Goal: Task Accomplishment & Management: Manage account settings

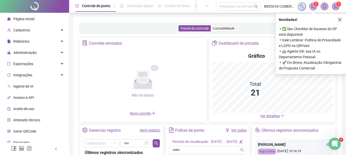
click at [342, 17] on button "button" at bounding box center [340, 20] width 6 height 6
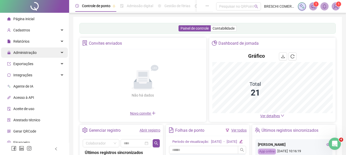
click at [54, 53] on div "Administração" at bounding box center [34, 53] width 67 height 10
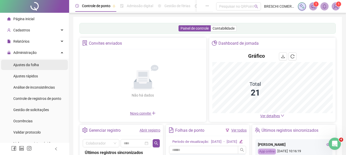
click at [41, 68] on li "Ajustes da folha" at bounding box center [34, 65] width 67 height 10
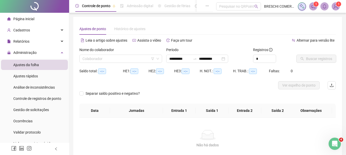
type input "**********"
click at [147, 58] on input "search" at bounding box center [118, 59] width 72 height 8
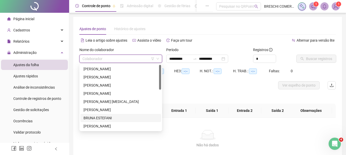
click at [111, 118] on div "BRUNA ESTEFANI" at bounding box center [121, 119] width 75 height 6
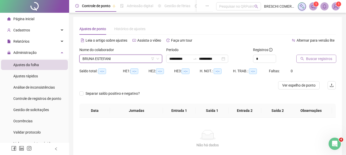
click at [321, 60] on span "Buscar registros" at bounding box center [319, 59] width 26 height 6
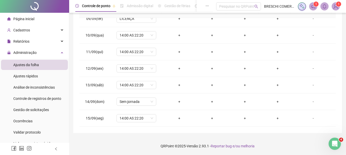
scroll to position [138, 0]
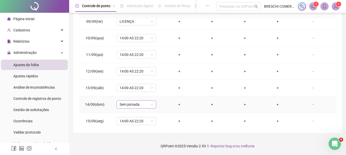
click at [142, 105] on span "Sem jornada" at bounding box center [137, 105] width 34 height 8
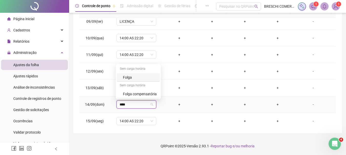
type input "*****"
click at [149, 79] on div "Folga" at bounding box center [140, 78] width 34 height 6
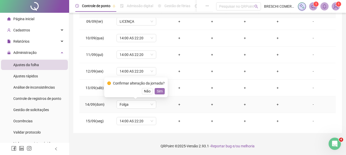
click at [161, 92] on span "Sim" at bounding box center [160, 92] width 6 height 6
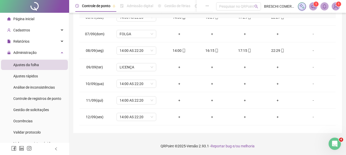
scroll to position [87, 0]
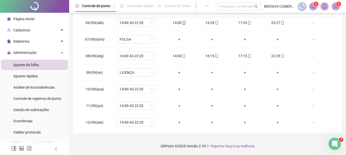
click at [15, 17] on span "Página inicial" at bounding box center [23, 19] width 21 height 4
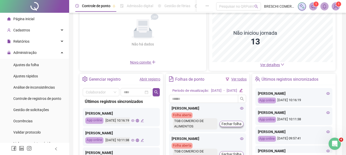
scroll to position [77, 0]
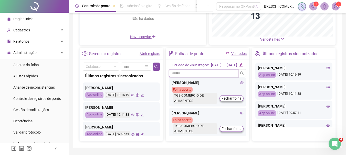
click at [222, 77] on input "text" at bounding box center [203, 73] width 69 height 8
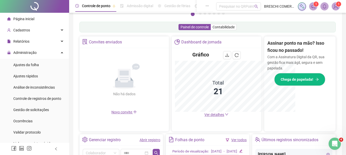
scroll to position [152, 0]
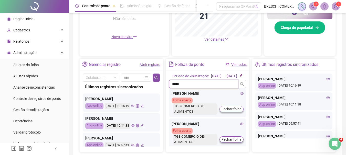
type input "*****"
click at [233, 79] on div "[DATE]" at bounding box center [232, 76] width 11 height 5
click at [243, 78] on icon "edit" at bounding box center [240, 75] width 3 height 3
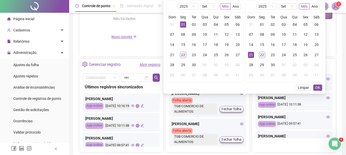
click at [184, 24] on div "01" at bounding box center [183, 25] width 6 height 6
click at [230, 44] on div "19" at bounding box center [227, 45] width 6 height 6
click at [181, 24] on div "01" at bounding box center [183, 25] width 6 height 6
click at [306, 45] on div "19" at bounding box center [306, 45] width 6 height 6
click at [316, 86] on span "OK" at bounding box center [317, 88] width 5 height 6
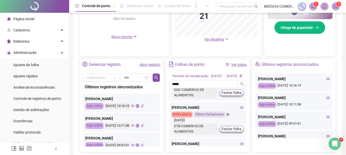
scroll to position [179, 0]
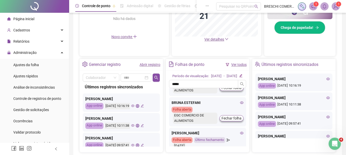
click at [240, 104] on icon "eye" at bounding box center [242, 103] width 4 height 3
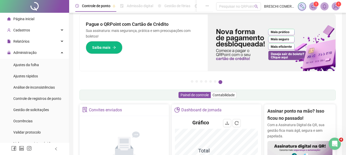
scroll to position [0, 0]
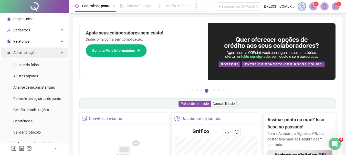
drag, startPoint x: 41, startPoint y: 56, endPoint x: 34, endPoint y: 56, distance: 7.2
click at [151, 58] on div "Apoie seus colaboradores sem custo! Dinheiro na conta sem complicação. Solicite…" at bounding box center [144, 51] width 128 height 57
click at [34, 56] on span "Administração" at bounding box center [21, 53] width 29 height 10
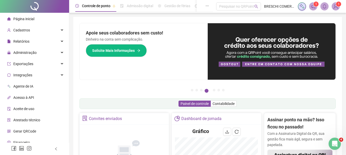
click at [163, 79] on div "Apoie seus colaboradores sem custo! Dinheiro na conta sem complicação. Solicite…" at bounding box center [144, 51] width 128 height 57
click at [37, 54] on div "Administração" at bounding box center [34, 53] width 67 height 10
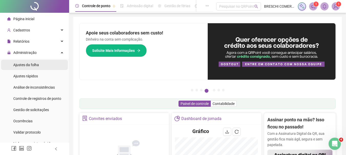
click at [38, 68] on div "Ajustes da folha" at bounding box center [26, 65] width 26 height 10
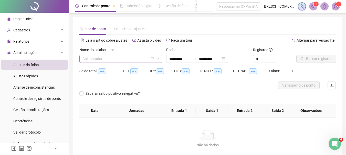
click at [141, 62] on input "search" at bounding box center [118, 59] width 72 height 8
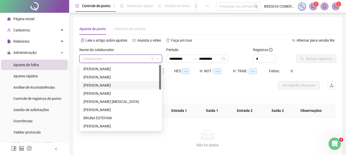
click at [113, 87] on div "[PERSON_NAME]" at bounding box center [121, 86] width 75 height 6
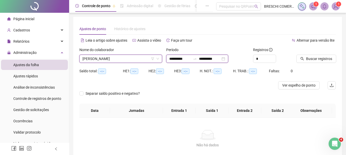
click at [221, 59] on input "**********" at bounding box center [210, 59] width 22 height 6
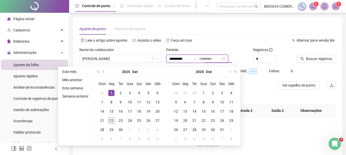
type input "**********"
click at [111, 91] on div "1" at bounding box center [111, 93] width 6 height 6
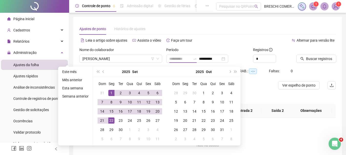
click at [109, 123] on div "22" at bounding box center [111, 121] width 6 height 6
type input "**********"
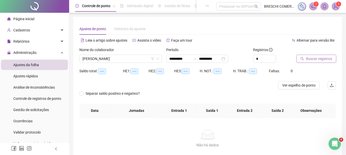
click at [324, 61] on span "Buscar registros" at bounding box center [319, 59] width 26 height 6
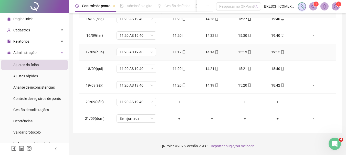
scroll to position [257, 0]
click at [137, 104] on span "Sem jornada" at bounding box center [137, 102] width 34 height 8
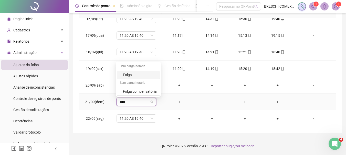
type input "*****"
click at [142, 71] on div "Folga" at bounding box center [138, 75] width 43 height 8
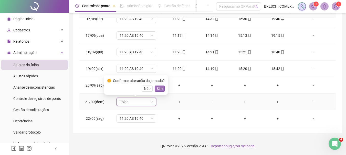
click at [157, 89] on span "Sim" at bounding box center [160, 89] width 6 height 6
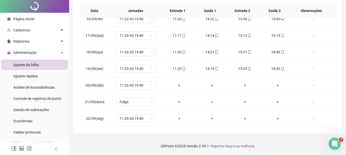
scroll to position [0, 0]
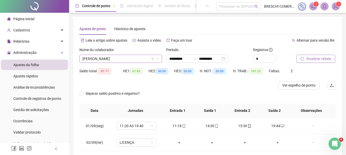
click at [109, 57] on span "[PERSON_NAME]" at bounding box center [120, 59] width 77 height 8
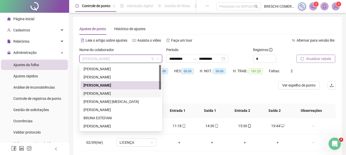
drag, startPoint x: 103, startPoint y: 94, endPoint x: 236, endPoint y: 104, distance: 133.6
click at [236, 104] on th "Entrada 2" at bounding box center [242, 111] width 32 height 14
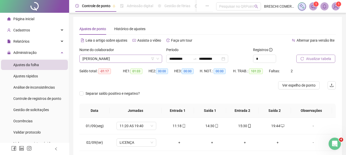
click at [111, 60] on span "[PERSON_NAME]" at bounding box center [120, 59] width 77 height 8
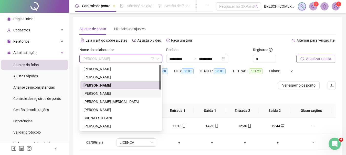
drag, startPoint x: 116, startPoint y: 93, endPoint x: 241, endPoint y: 94, distance: 125.0
click at [241, 94] on div "Separar saldo positivo e negativo?" at bounding box center [207, 97] width 256 height 14
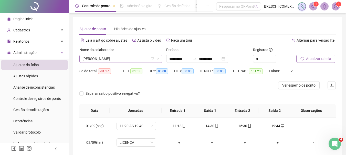
click at [158, 61] on span "[PERSON_NAME]" at bounding box center [120, 59] width 77 height 8
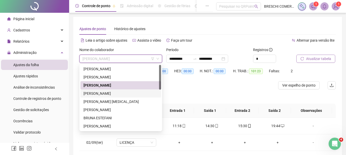
click at [101, 95] on div "[PERSON_NAME]" at bounding box center [121, 94] width 75 height 6
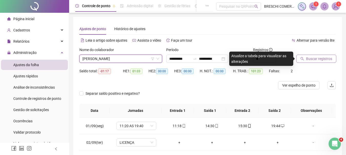
click at [322, 57] on span "Buscar registros" at bounding box center [319, 59] width 26 height 6
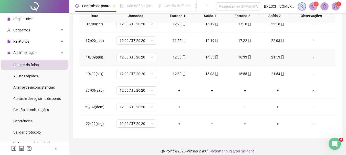
scroll to position [100, 0]
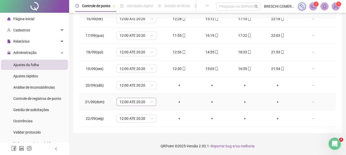
click at [148, 100] on span "12:00 ATE 20:20" at bounding box center [137, 102] width 34 height 8
type input "***"
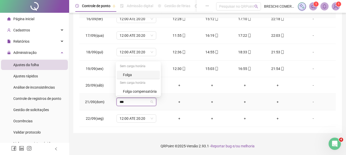
drag, startPoint x: 153, startPoint y: 76, endPoint x: 128, endPoint y: 74, distance: 25.7
click at [128, 74] on div "Folga" at bounding box center [140, 75] width 34 height 6
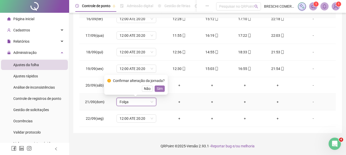
click at [160, 88] on span "Sim" at bounding box center [160, 89] width 6 height 6
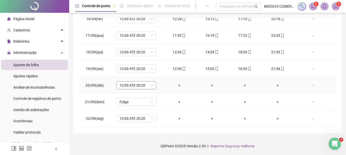
click at [130, 87] on span "12:00 ATE 20:20" at bounding box center [137, 86] width 34 height 8
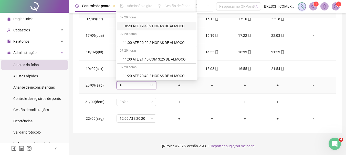
type input "**"
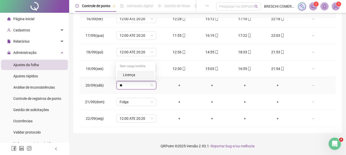
click at [128, 74] on div "Licença" at bounding box center [137, 75] width 28 height 6
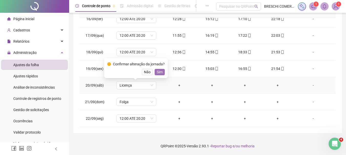
click at [159, 73] on span "Sim" at bounding box center [160, 72] width 6 height 6
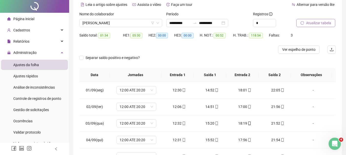
scroll to position [0, 0]
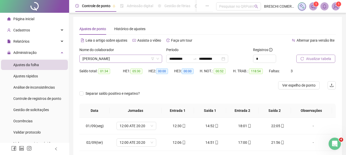
drag, startPoint x: 128, startPoint y: 61, endPoint x: 98, endPoint y: 59, distance: 29.5
click at [98, 59] on span "[PERSON_NAME]" at bounding box center [120, 59] width 77 height 8
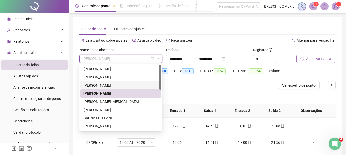
click at [105, 84] on div "[PERSON_NAME]" at bounding box center [121, 86] width 75 height 6
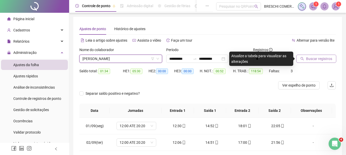
click at [304, 59] on icon "search" at bounding box center [302, 59] width 4 height 4
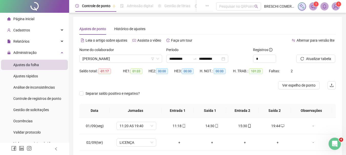
drag, startPoint x: 316, startPoint y: 56, endPoint x: 322, endPoint y: 24, distance: 32.3
click at [322, 24] on div "Ajustes de ponto Histórico de ajustes" at bounding box center [207, 29] width 256 height 12
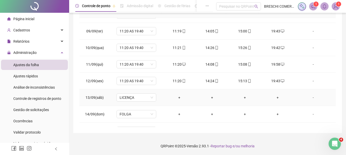
scroll to position [257, 0]
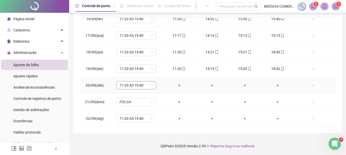
click at [143, 85] on span "11:20 AS 19:40" at bounding box center [137, 86] width 34 height 8
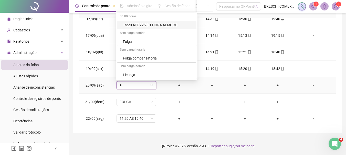
scroll to position [201, 0]
type input "**"
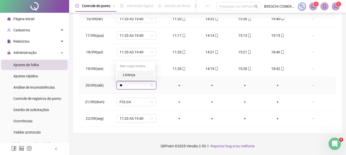
click at [127, 76] on div "Licença" at bounding box center [137, 75] width 28 height 6
click at [161, 71] on span "Sim" at bounding box center [160, 72] width 6 height 6
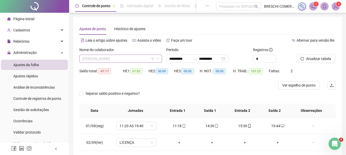
click at [112, 58] on span "[PERSON_NAME]" at bounding box center [120, 59] width 77 height 8
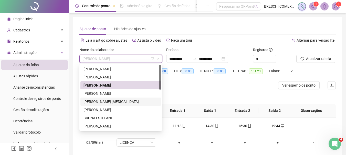
click at [120, 102] on div "[PERSON_NAME] [MEDICAL_DATA]" at bounding box center [121, 102] width 75 height 6
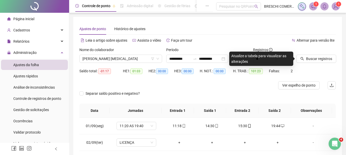
drag, startPoint x: 312, startPoint y: 57, endPoint x: 188, endPoint y: 88, distance: 128.4
click at [188, 88] on div at bounding box center [175, 85] width 192 height 8
click at [314, 60] on span "Buscar registros" at bounding box center [319, 59] width 26 height 6
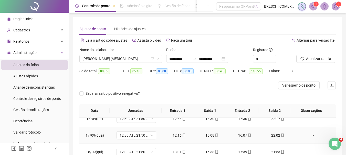
scroll to position [100, 0]
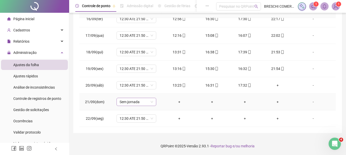
click at [132, 102] on span "Sem jornada" at bounding box center [137, 102] width 34 height 8
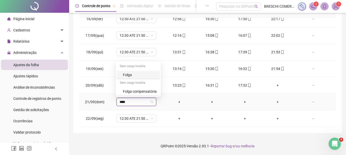
type input "*****"
click at [131, 75] on div "Folga" at bounding box center [140, 75] width 34 height 6
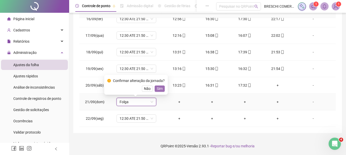
click at [158, 88] on span "Sim" at bounding box center [160, 89] width 6 height 6
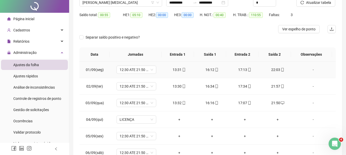
scroll to position [0, 0]
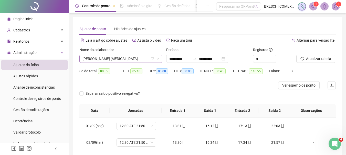
click at [115, 61] on span "[PERSON_NAME] [MEDICAL_DATA]" at bounding box center [120, 59] width 77 height 8
drag, startPoint x: 115, startPoint y: 61, endPoint x: 101, endPoint y: 84, distance: 27.1
click at [101, 84] on div at bounding box center [175, 85] width 192 height 8
drag, startPoint x: 259, startPoint y: 88, endPoint x: 121, endPoint y: 62, distance: 140.5
drag, startPoint x: 121, startPoint y: 62, endPoint x: 113, endPoint y: 61, distance: 7.8
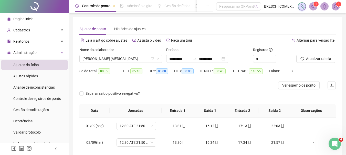
drag, startPoint x: 103, startPoint y: 59, endPoint x: 249, endPoint y: 90, distance: 148.8
drag, startPoint x: 249, startPoint y: 90, endPoint x: 143, endPoint y: 57, distance: 110.9
click at [143, 57] on span "[PERSON_NAME] [MEDICAL_DATA]" at bounding box center [120, 59] width 77 height 8
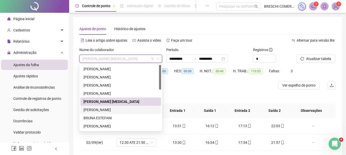
click at [122, 110] on div "[PERSON_NAME]" at bounding box center [121, 110] width 75 height 6
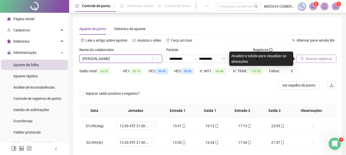
click at [302, 62] on button "Buscar registros" at bounding box center [316, 59] width 40 height 8
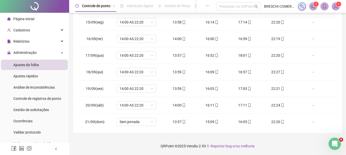
scroll to position [257, 0]
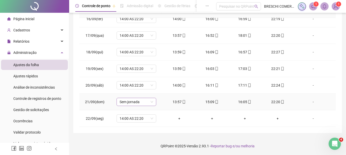
click at [135, 102] on span "Sem jornada" at bounding box center [137, 102] width 34 height 8
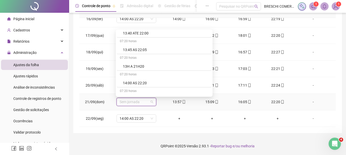
scroll to position [1153, 0]
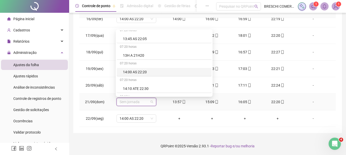
click at [142, 73] on div "14:00 AS 22:20" at bounding box center [166, 72] width 86 height 6
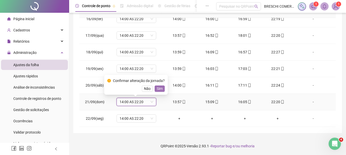
click at [157, 89] on span "Sim" at bounding box center [160, 89] width 6 height 6
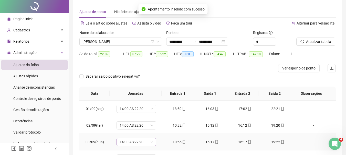
scroll to position [0, 0]
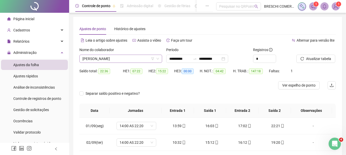
click at [159, 60] on icon "down" at bounding box center [157, 58] width 3 height 3
click at [157, 60] on icon "down" at bounding box center [157, 58] width 3 height 3
click at [135, 60] on span "[PERSON_NAME]" at bounding box center [120, 59] width 77 height 8
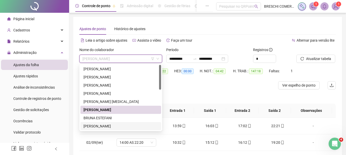
click at [113, 127] on div "[PERSON_NAME]" at bounding box center [121, 127] width 75 height 6
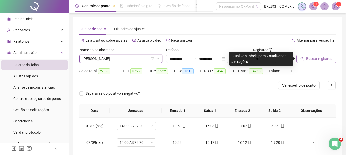
click at [319, 61] on span "Buscar registros" at bounding box center [319, 59] width 26 height 6
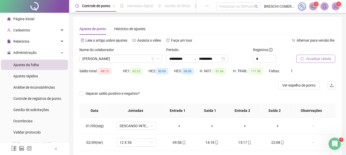
drag, startPoint x: 319, startPoint y: 61, endPoint x: 207, endPoint y: 95, distance: 117.4
drag, startPoint x: 207, startPoint y: 95, endPoint x: 292, endPoint y: 96, distance: 85.3
click at [292, 96] on div "Separar saldo positivo e negativo?" at bounding box center [207, 97] width 256 height 14
drag, startPoint x: 292, startPoint y: 96, endPoint x: 318, endPoint y: 95, distance: 25.9
click at [318, 95] on div "Separar saldo positivo e negativo?" at bounding box center [207, 97] width 256 height 14
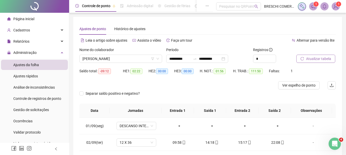
click at [321, 60] on span "Atualizar tabela" at bounding box center [318, 59] width 25 height 6
drag, startPoint x: 321, startPoint y: 60, endPoint x: 184, endPoint y: 81, distance: 138.1
click at [184, 81] on div "HE 3: 00:00" at bounding box center [187, 74] width 26 height 14
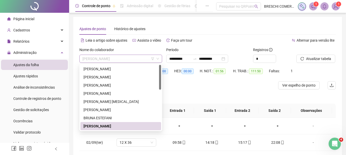
click at [141, 58] on span "[PERSON_NAME]" at bounding box center [120, 59] width 77 height 8
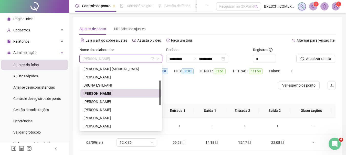
scroll to position [41, 0]
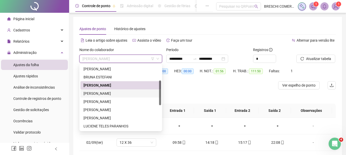
click at [121, 93] on div "[PERSON_NAME]" at bounding box center [121, 94] width 75 height 6
click at [121, 93] on span "Separar saldo positivo e negativo?" at bounding box center [113, 94] width 58 height 6
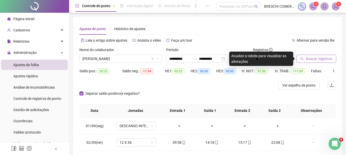
click at [312, 58] on span "Buscar registros" at bounding box center [319, 59] width 26 height 6
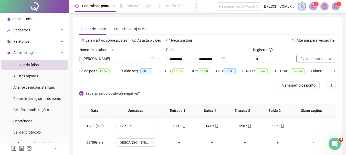
click at [324, 59] on span "Atualizar tabela" at bounding box center [318, 59] width 25 height 6
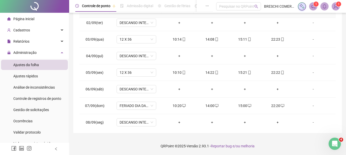
scroll to position [11, 0]
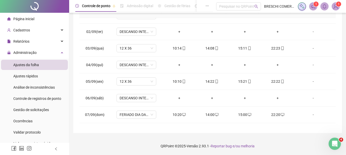
click at [336, 22] on div "**********" at bounding box center [207, 25] width 269 height 217
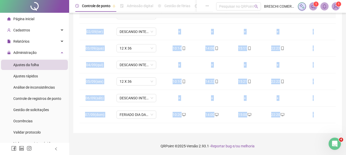
click at [336, 22] on div "**********" at bounding box center [207, 25] width 269 height 217
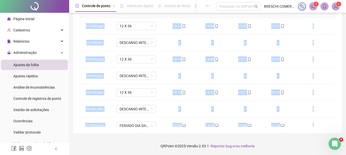
scroll to position [0, 0]
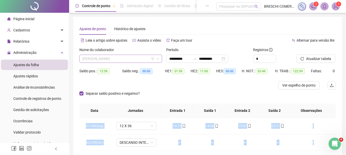
click at [141, 59] on span "[PERSON_NAME]" at bounding box center [120, 59] width 77 height 8
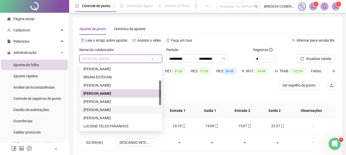
click at [106, 110] on div "[PERSON_NAME]" at bounding box center [121, 110] width 75 height 6
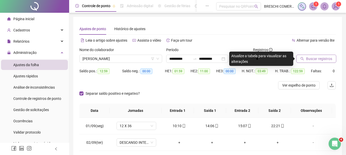
click at [309, 59] on span "Buscar registros" at bounding box center [319, 59] width 26 height 6
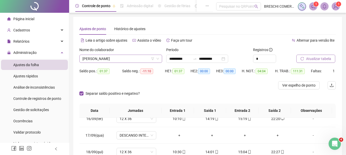
click at [142, 60] on span "[PERSON_NAME]" at bounding box center [120, 59] width 77 height 8
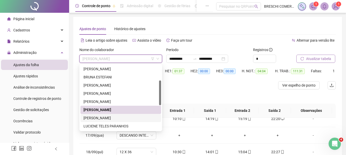
click at [119, 117] on div "[PERSON_NAME]" at bounding box center [121, 119] width 75 height 6
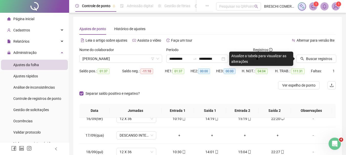
drag, startPoint x: 318, startPoint y: 59, endPoint x: 199, endPoint y: 100, distance: 126.2
click at [199, 100] on div "Separar saldo positivo e negativo?" at bounding box center [207, 97] width 256 height 14
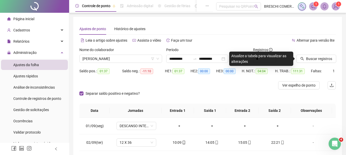
click at [338, 94] on div "**********" at bounding box center [207, 125] width 269 height 217
drag, startPoint x: 338, startPoint y: 94, endPoint x: 229, endPoint y: 91, distance: 108.4
click at [229, 91] on div "Separar saldo positivo e negativo?" at bounding box center [207, 97] width 256 height 14
click at [321, 56] on span "Buscar registros" at bounding box center [319, 59] width 26 height 6
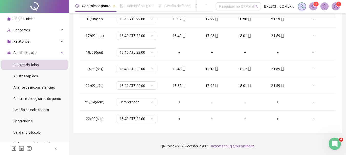
scroll to position [257, 0]
click at [124, 103] on span "Sem jornada" at bounding box center [137, 102] width 34 height 8
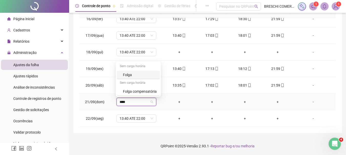
type input "*****"
click at [130, 77] on div "Folga" at bounding box center [140, 75] width 34 height 6
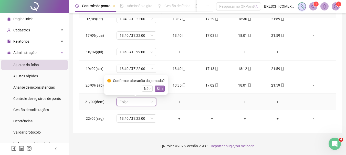
click at [159, 89] on span "Sim" at bounding box center [160, 89] width 6 height 6
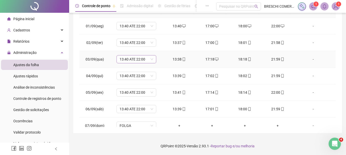
scroll to position [0, 0]
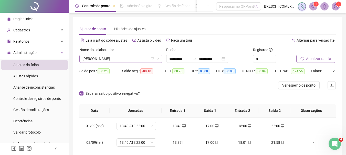
click at [157, 59] on icon "down" at bounding box center [157, 58] width 3 height 3
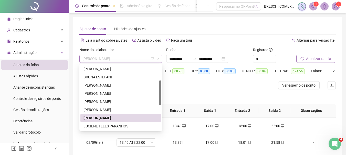
click at [158, 61] on span "[PERSON_NAME]" at bounding box center [120, 59] width 77 height 8
click at [124, 124] on div "LUCIENE TELES PARANHOS" at bounding box center [121, 127] width 75 height 6
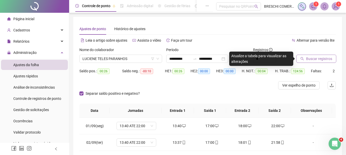
click at [316, 57] on span "Buscar registros" at bounding box center [319, 59] width 26 height 6
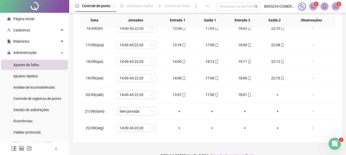
scroll to position [100, 0]
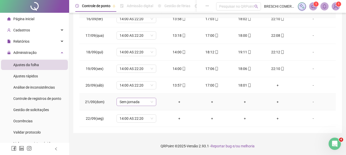
click at [141, 105] on span "Sem jornada" at bounding box center [137, 102] width 34 height 8
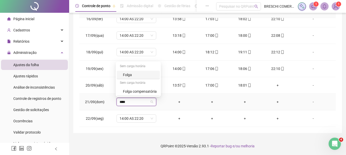
type input "*****"
click at [130, 71] on div "Folga" at bounding box center [138, 75] width 43 height 8
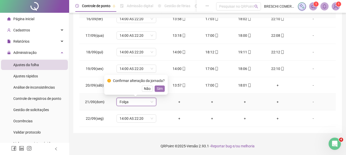
click at [157, 88] on span "Sim" at bounding box center [160, 89] width 6 height 6
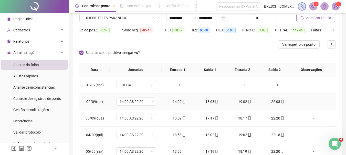
scroll to position [0, 0]
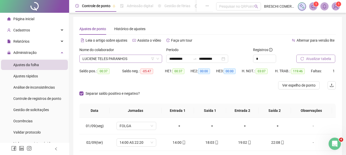
click at [131, 57] on span "LUCIENE TELES PARANHOS" at bounding box center [120, 59] width 77 height 8
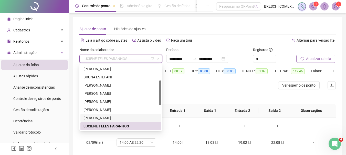
click at [116, 118] on div "[PERSON_NAME]" at bounding box center [121, 119] width 75 height 6
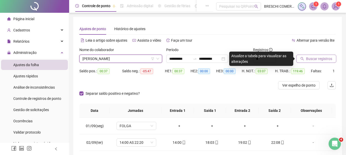
click at [314, 56] on span "Buscar registros" at bounding box center [319, 59] width 26 height 6
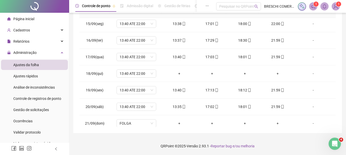
scroll to position [257, 0]
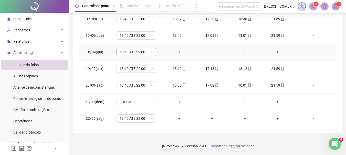
click at [140, 53] on span "13:40 ATE 22:00" at bounding box center [137, 52] width 34 height 8
type input "****"
click at [125, 72] on div "Licença" at bounding box center [137, 71] width 28 height 6
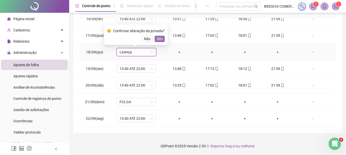
click at [161, 38] on span "Sim" at bounding box center [160, 39] width 6 height 6
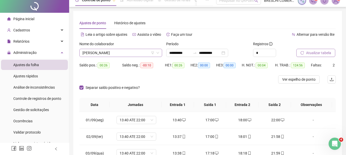
scroll to position [0, 0]
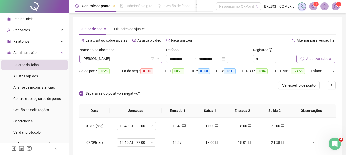
click at [102, 59] on span "[PERSON_NAME]" at bounding box center [120, 59] width 77 height 8
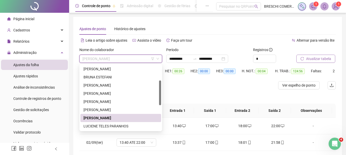
scroll to position [67, 0]
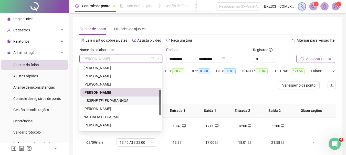
click at [111, 98] on div "LUCIENE TELES PARANHOS" at bounding box center [121, 101] width 75 height 6
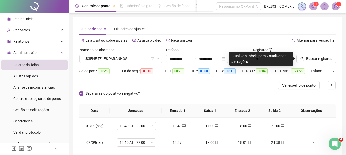
drag, startPoint x: 313, startPoint y: 61, endPoint x: 199, endPoint y: 90, distance: 116.9
drag, startPoint x: 199, startPoint y: 90, endPoint x: 168, endPoint y: 91, distance: 31.5
drag, startPoint x: 168, startPoint y: 91, endPoint x: 334, endPoint y: 28, distance: 178.0
drag, startPoint x: 334, startPoint y: 28, endPoint x: 345, endPoint y: 36, distance: 12.9
drag, startPoint x: 345, startPoint y: 36, endPoint x: 345, endPoint y: 23, distance: 12.8
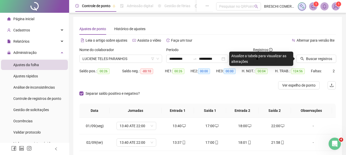
click at [345, 23] on div "**********" at bounding box center [207, 128] width 277 height 256
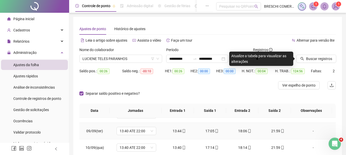
scroll to position [257, 0]
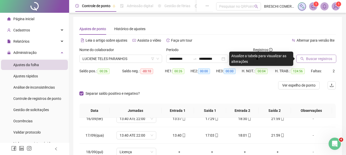
click at [316, 59] on span "Buscar registros" at bounding box center [319, 59] width 26 height 6
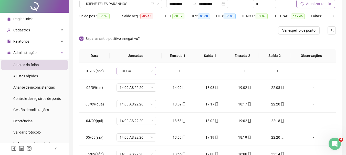
scroll to position [0, 0]
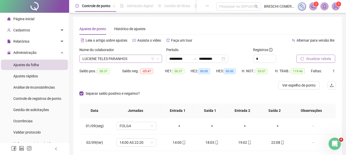
drag, startPoint x: 120, startPoint y: 59, endPoint x: 102, endPoint y: 58, distance: 18.0
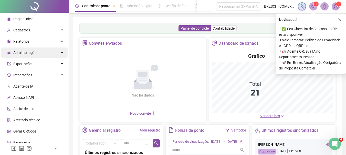
click at [19, 56] on span "Administração" at bounding box center [21, 53] width 29 height 10
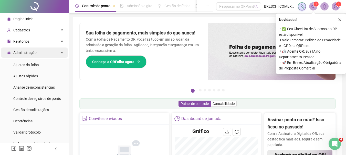
drag, startPoint x: 19, startPoint y: 56, endPoint x: 10, endPoint y: 56, distance: 8.5
click at [10, 56] on span "Administração" at bounding box center [21, 53] width 29 height 10
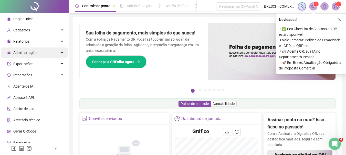
click at [22, 53] on span "Administração" at bounding box center [24, 53] width 23 height 4
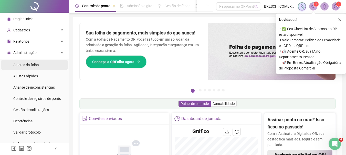
click at [23, 64] on span "Ajustes da folha" at bounding box center [26, 65] width 26 height 4
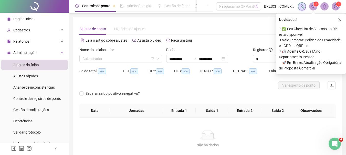
type input "**********"
click at [158, 60] on span at bounding box center [120, 59] width 77 height 8
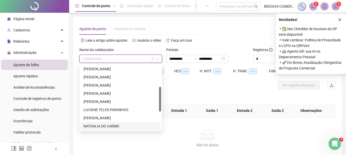
scroll to position [66, 0]
click at [130, 118] on div "NATHALIA DO CARMO" at bounding box center [121, 119] width 75 height 6
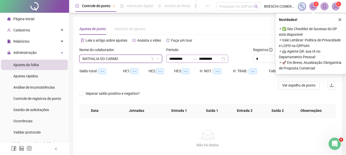
click at [172, 63] on div "**********" at bounding box center [197, 59] width 62 height 8
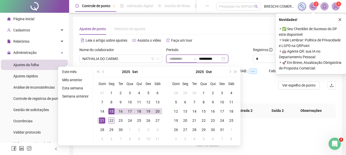
type input "**********"
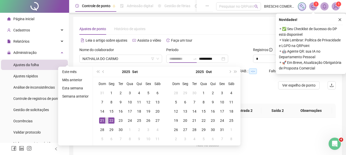
click at [110, 121] on div "22" at bounding box center [111, 121] width 6 height 6
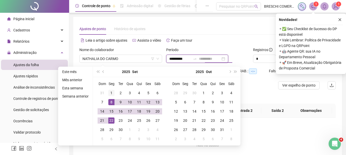
type input "**********"
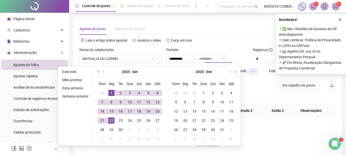
click at [110, 97] on td "1" at bounding box center [111, 93] width 9 height 9
type input "**********"
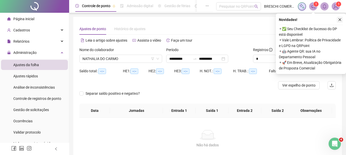
click at [253, 19] on icon "close" at bounding box center [340, 20] width 4 height 4
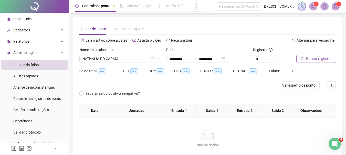
click at [253, 58] on span "Buscar registros" at bounding box center [319, 59] width 26 height 6
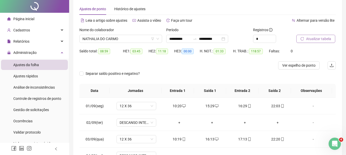
scroll to position [0, 0]
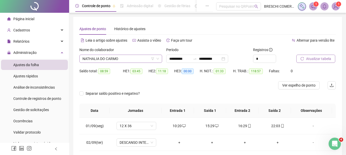
click at [100, 59] on span "NATHALIA DO CARMO" at bounding box center [120, 59] width 77 height 8
drag, startPoint x: 100, startPoint y: 59, endPoint x: 86, endPoint y: 56, distance: 14.3
click at [86, 56] on span "NATHALIA DO CARMO" at bounding box center [120, 59] width 77 height 8
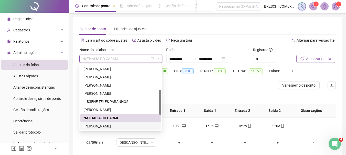
click at [121, 126] on div "[PERSON_NAME]" at bounding box center [121, 127] width 75 height 6
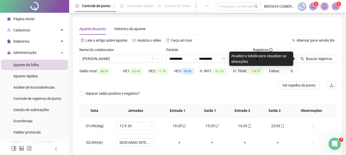
drag, startPoint x: 311, startPoint y: 61, endPoint x: 197, endPoint y: 83, distance: 115.8
click at [197, 83] on div at bounding box center [175, 85] width 192 height 8
click at [253, 59] on span "Buscar registros" at bounding box center [319, 59] width 26 height 6
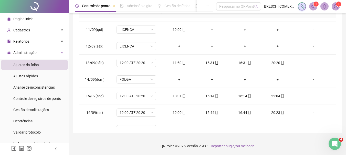
scroll to position [161, 0]
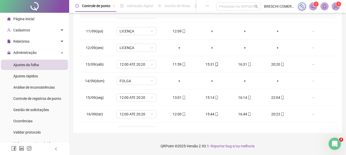
click at [253, 17] on div "**********" at bounding box center [207, 25] width 269 height 217
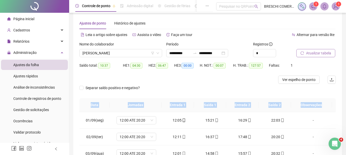
scroll to position [0, 0]
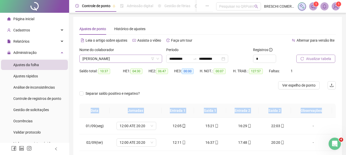
click at [158, 59] on icon "down" at bounding box center [157, 58] width 3 height 3
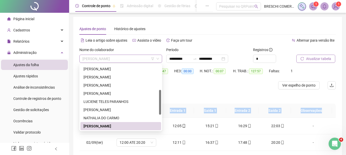
click at [138, 58] on span "[PERSON_NAME]" at bounding box center [120, 59] width 77 height 8
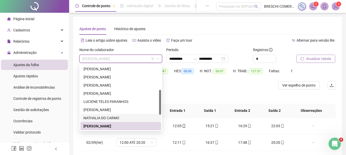
click at [161, 123] on div at bounding box center [160, 98] width 2 height 66
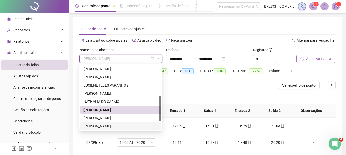
scroll to position [90, 0]
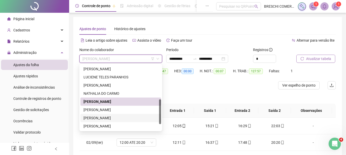
click at [103, 119] on div "[PERSON_NAME]" at bounding box center [121, 119] width 75 height 6
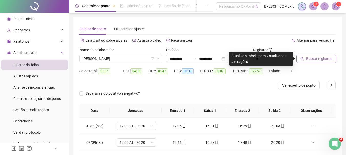
click at [253, 56] on button "Buscar registros" at bounding box center [316, 59] width 40 height 8
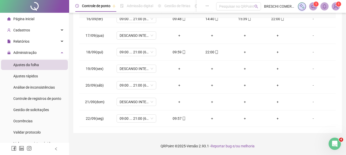
scroll to position [0, 0]
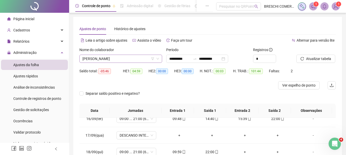
click at [123, 58] on span "[PERSON_NAME]" at bounding box center [120, 59] width 77 height 8
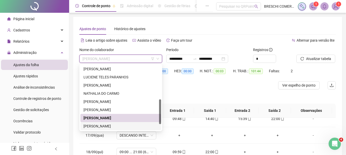
click at [160, 129] on div at bounding box center [160, 98] width 2 height 66
click at [161, 128] on div "283509 233963 192595 KAREN LYA LACERDA DA SILVA LILLIAN RODRIGUES PEREIRA LUCIE…" at bounding box center [120, 98] width 83 height 68
click at [160, 119] on div at bounding box center [160, 112] width 2 height 25
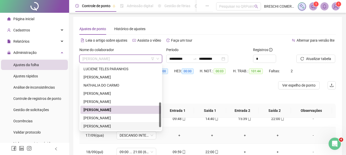
scroll to position [107, 0]
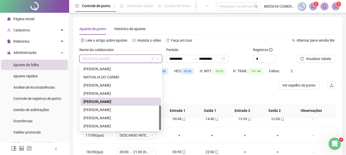
click at [155, 105] on div "[PERSON_NAME]" at bounding box center [120, 102] width 81 height 8
click at [148, 57] on span "[PERSON_NAME]" at bounding box center [120, 59] width 77 height 8
click at [106, 117] on div "[PERSON_NAME]" at bounding box center [121, 119] width 75 height 6
click at [106, 117] on th "Data" at bounding box center [94, 111] width 30 height 14
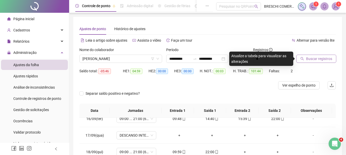
click at [253, 56] on span "Buscar registros" at bounding box center [319, 59] width 26 height 6
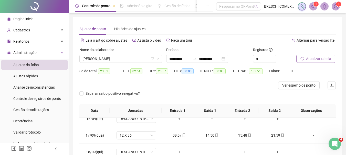
scroll to position [100, 0]
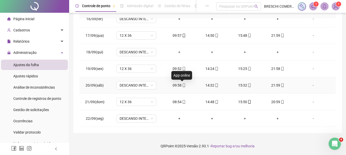
click at [182, 85] on span "mobile" at bounding box center [184, 86] width 4 height 4
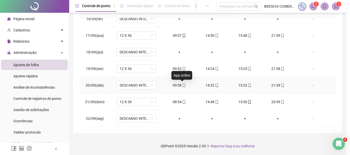
type input "**********"
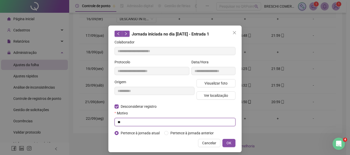
type input "*"
type input "******"
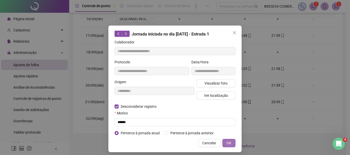
click at [224, 142] on button "OK" at bounding box center [228, 143] width 13 height 8
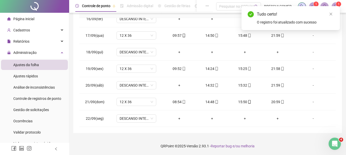
click at [214, 84] on span "mobile" at bounding box center [216, 86] width 4 height 4
type input "**********"
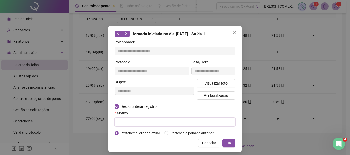
click at [117, 120] on input "text" at bounding box center [175, 122] width 121 height 8
type input "*"
type input "******"
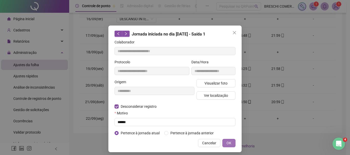
click at [224, 141] on button "OK" at bounding box center [228, 143] width 13 height 8
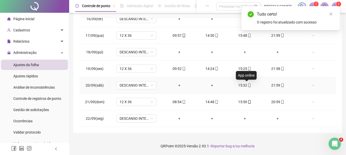
click at [248, 86] on icon "mobile" at bounding box center [250, 86] width 4 height 4
type input "**********"
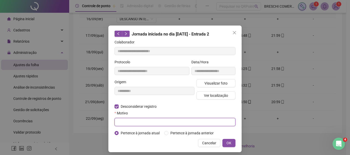
click at [122, 123] on input "text" at bounding box center [175, 122] width 121 height 8
type input "******"
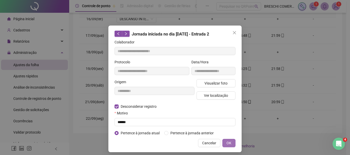
click at [227, 142] on span "OK" at bounding box center [228, 144] width 5 height 6
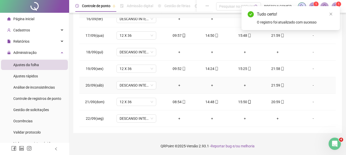
click at [253, 85] on div "21:59" at bounding box center [277, 86] width 25 height 6
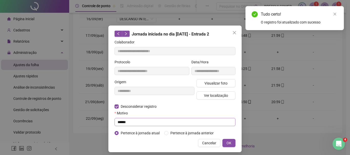
type input "**********"
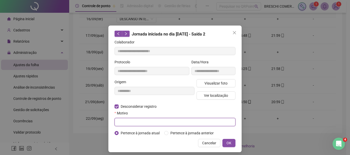
click at [144, 122] on input "text" at bounding box center [175, 122] width 121 height 8
type input "******"
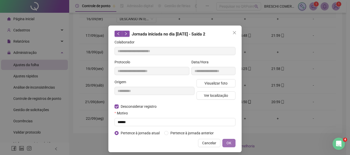
click at [224, 141] on button "OK" at bounding box center [228, 143] width 13 height 8
click at [224, 141] on div "**********" at bounding box center [175, 77] width 350 height 155
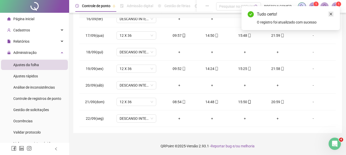
click at [253, 13] on icon "close" at bounding box center [331, 14] width 3 height 3
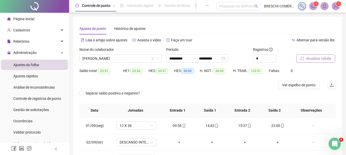
scroll to position [0, 0]
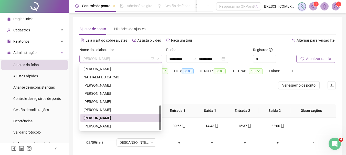
click at [147, 58] on span "[PERSON_NAME]" at bounding box center [120, 59] width 77 height 8
click at [111, 101] on div "[PERSON_NAME]" at bounding box center [121, 102] width 75 height 6
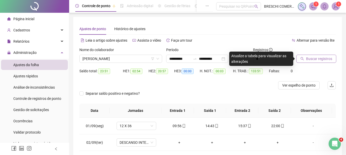
click at [253, 56] on button "Buscar registros" at bounding box center [316, 59] width 40 height 8
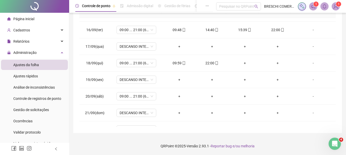
scroll to position [257, 0]
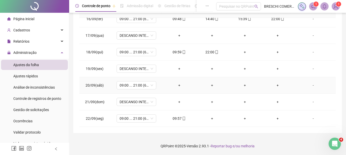
click at [176, 83] on div "+" at bounding box center [179, 86] width 25 height 6
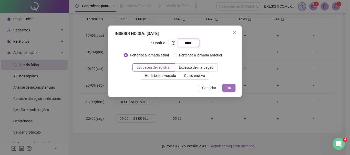
type input "*****"
click at [225, 89] on button "OK" at bounding box center [228, 88] width 13 height 8
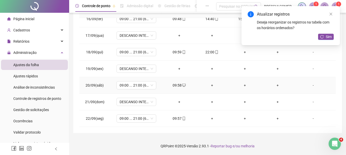
click at [213, 86] on div "+" at bounding box center [212, 86] width 25 height 6
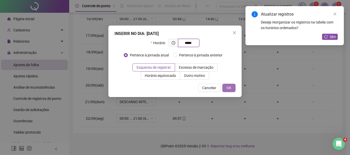
type input "*****"
click at [233, 88] on button "OK" at bounding box center [228, 88] width 13 height 8
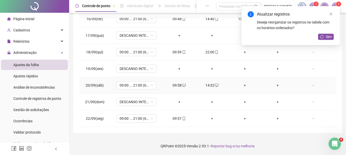
click at [242, 88] on div "+" at bounding box center [245, 86] width 25 height 6
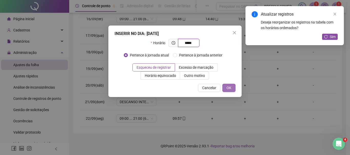
type input "*****"
click at [231, 88] on button "OK" at bounding box center [228, 88] width 13 height 8
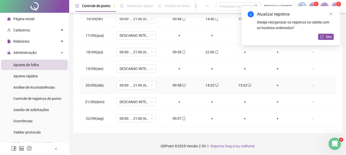
click at [253, 88] on td "+" at bounding box center [277, 85] width 33 height 17
click at [253, 88] on div "+" at bounding box center [277, 86] width 25 height 6
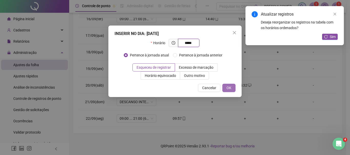
type input "*****"
click at [229, 89] on span "OK" at bounding box center [228, 88] width 5 height 6
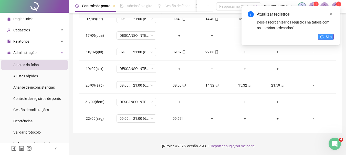
click at [253, 38] on icon "reload" at bounding box center [321, 36] width 3 height 3
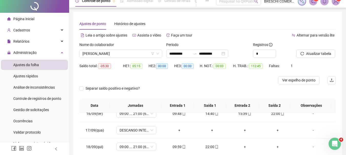
scroll to position [0, 0]
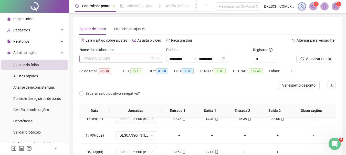
click at [153, 57] on span "[PERSON_NAME]" at bounding box center [120, 59] width 77 height 8
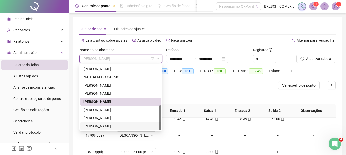
click at [134, 128] on div "[PERSON_NAME]" at bounding box center [121, 127] width 75 height 6
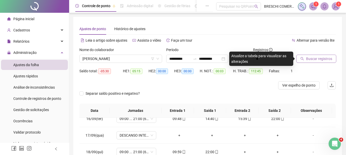
click at [253, 58] on span "Buscar registros" at bounding box center [319, 59] width 26 height 6
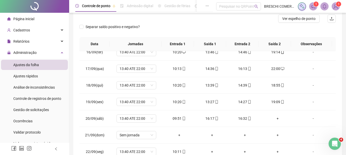
scroll to position [100, 0]
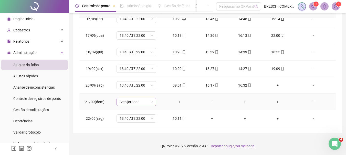
click at [140, 100] on span "Sem jornada" at bounding box center [137, 102] width 34 height 8
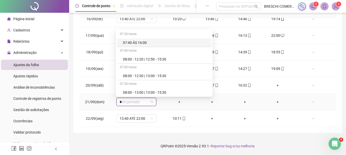
click at [140, 100] on span "* Sem jornada" at bounding box center [137, 102] width 34 height 8
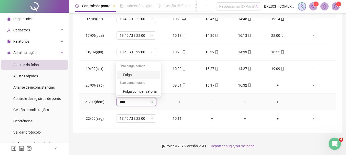
type input "*****"
click at [131, 77] on div "Folga" at bounding box center [140, 75] width 34 height 6
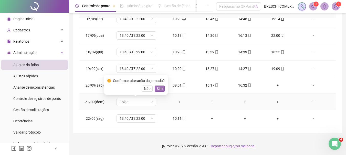
click at [161, 90] on span "Sim" at bounding box center [160, 89] width 6 height 6
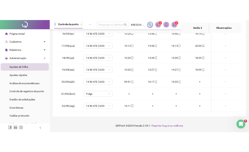
scroll to position [120, 0]
